Goal: Task Accomplishment & Management: Use online tool/utility

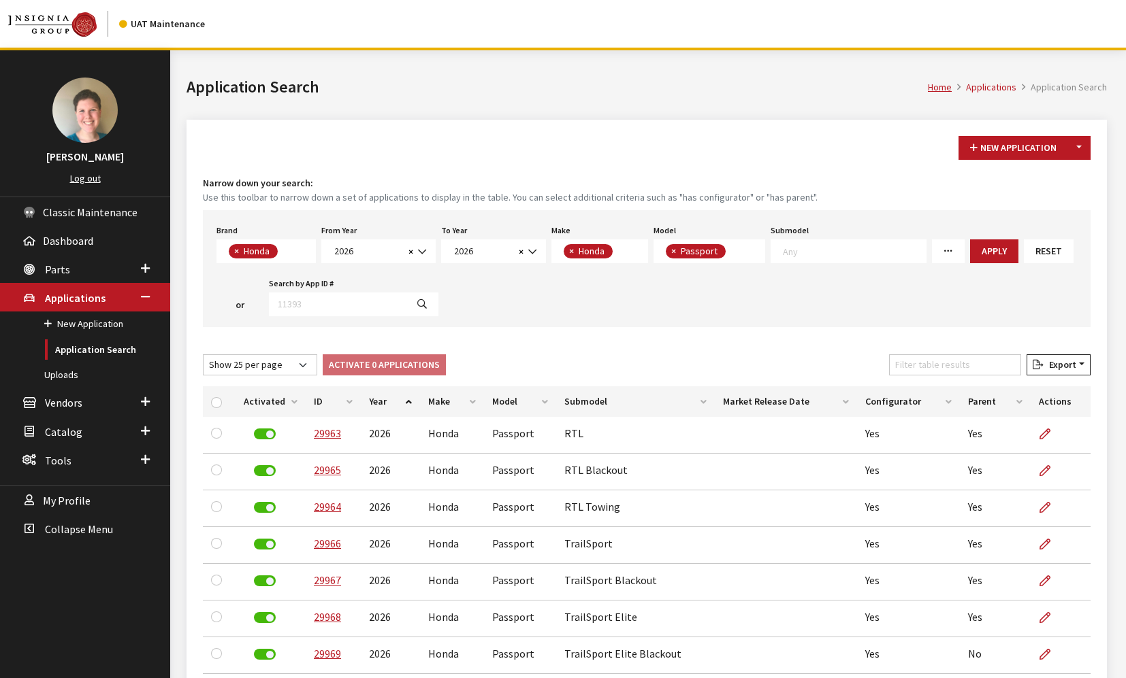
select select "5"
select select "2026"
select select "19"
select select "1046"
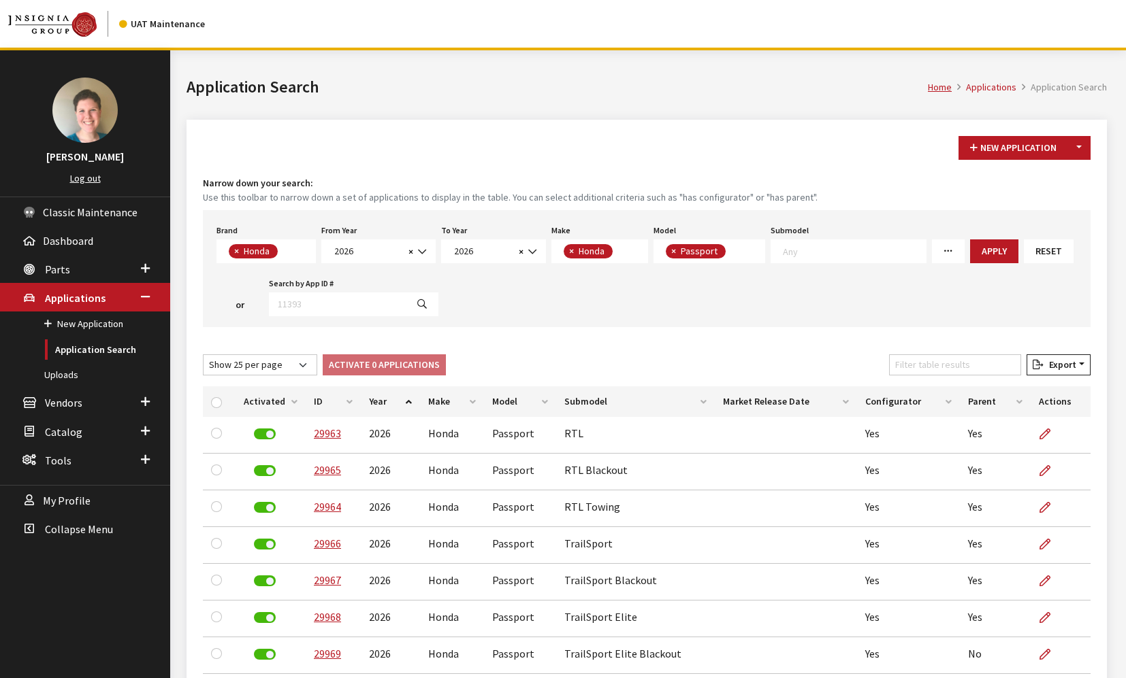
select select "25"
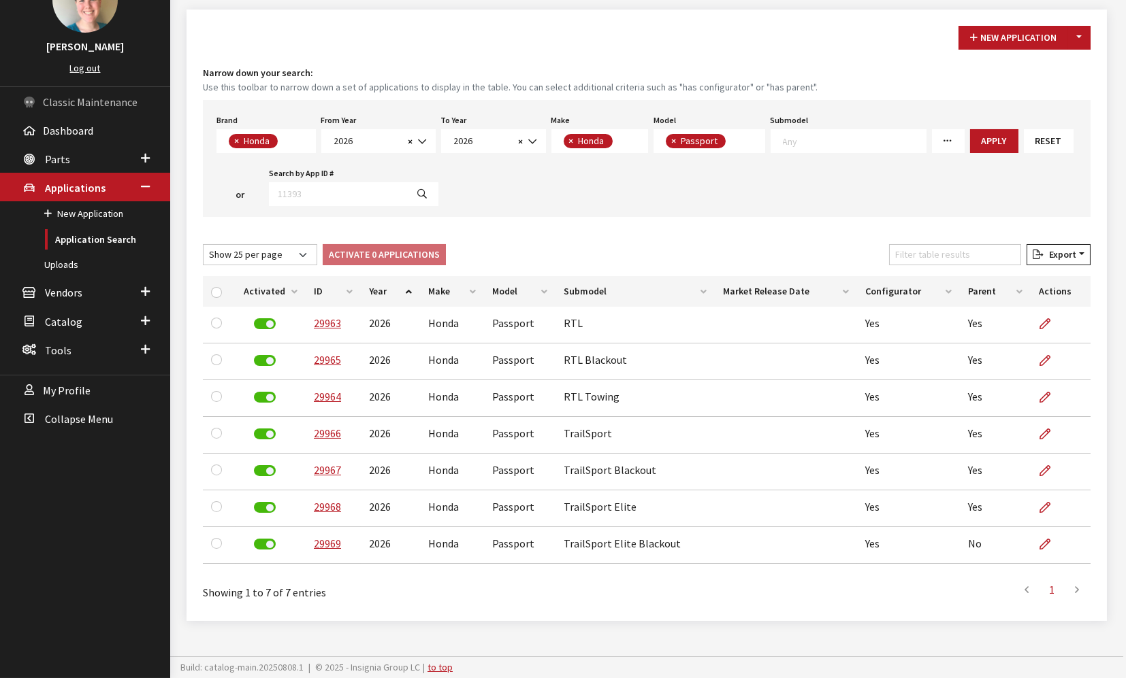
scroll to position [12, 0]
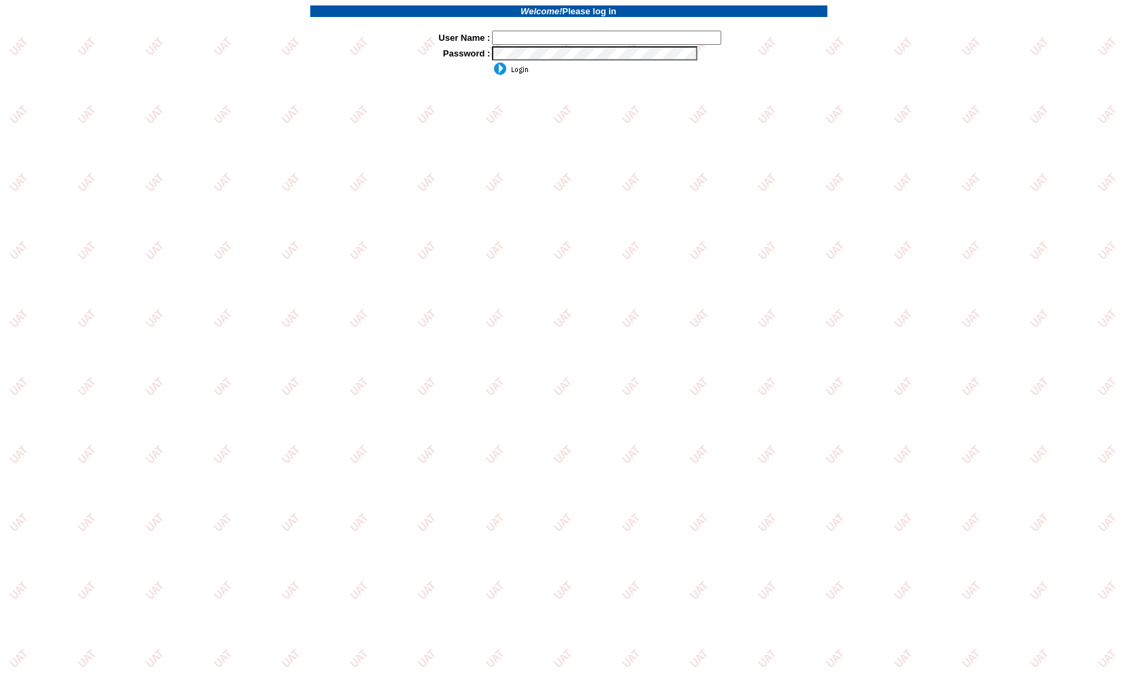
type input "jkrause"
click at [503, 67] on input "image" at bounding box center [510, 69] width 37 height 14
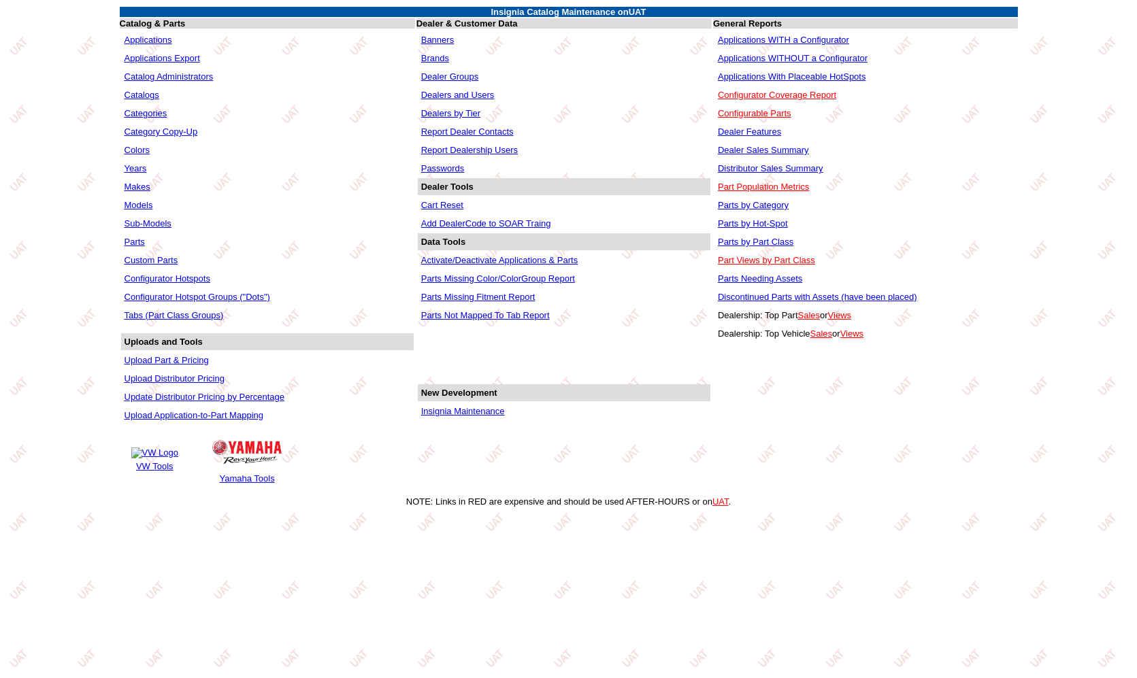
click at [838, 75] on link "Applications With Placeable HotSpots" at bounding box center [792, 76] width 148 height 10
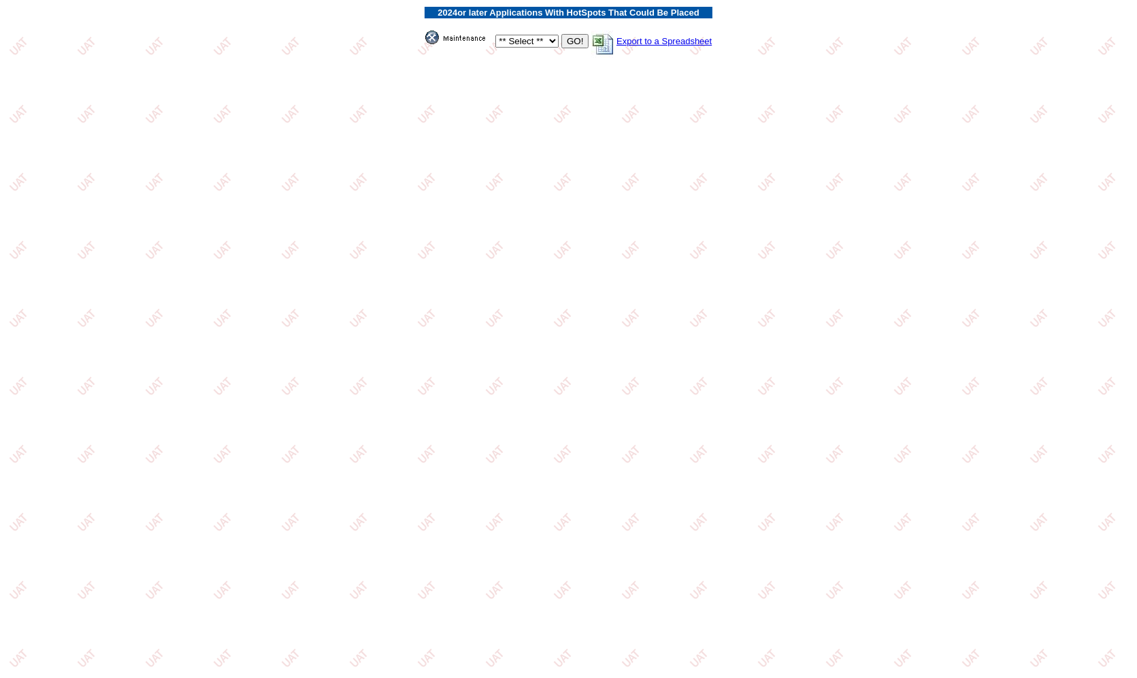
click at [545, 39] on select "** Select ** Acura Alfa Romeo Audi Bentley BMW DoubleTake Ford GM Honda Hyundai…" at bounding box center [526, 41] width 63 height 13
select select "25"
click at [495, 35] on select "** Select ** Acura Alfa Romeo Audi Bentley BMW DoubleTake Ford GM Honda Hyundai…" at bounding box center [526, 41] width 63 height 13
click at [572, 44] on input "GO!" at bounding box center [574, 41] width 27 height 14
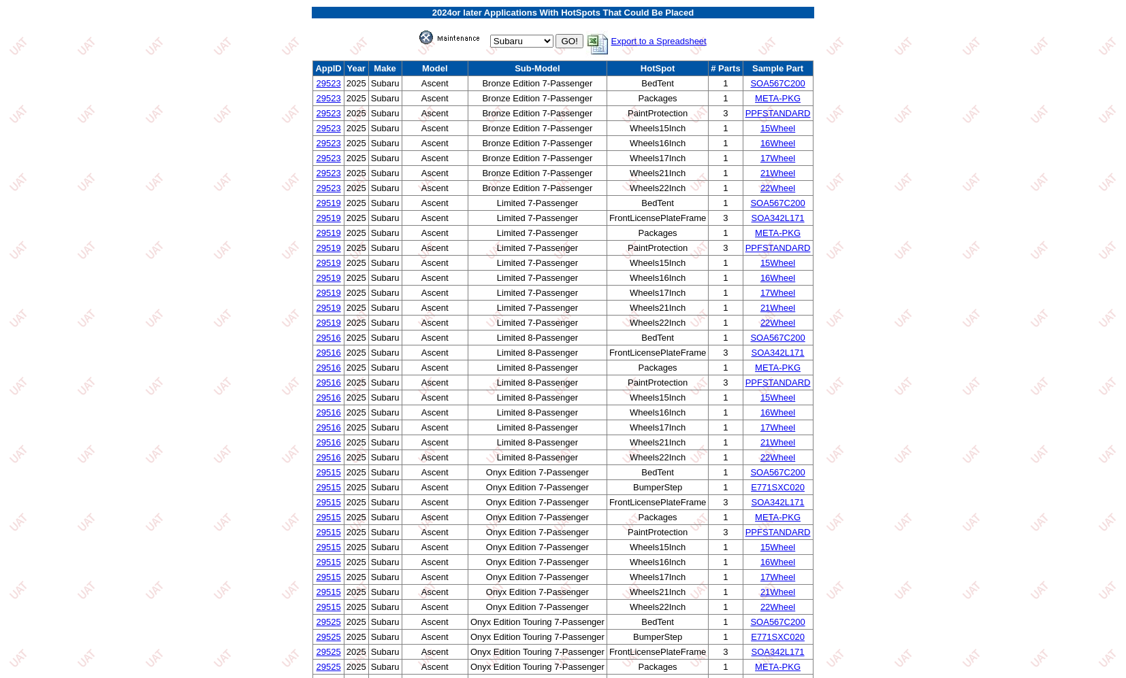
click at [612, 39] on link "Export to a Spreadsheet" at bounding box center [646, 41] width 120 height 10
